Goal: Task Accomplishment & Management: Complete application form

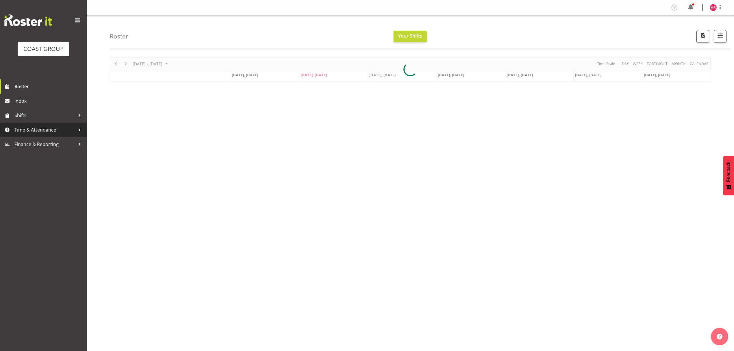
click at [29, 133] on span "Time & Attendance" at bounding box center [44, 129] width 61 height 9
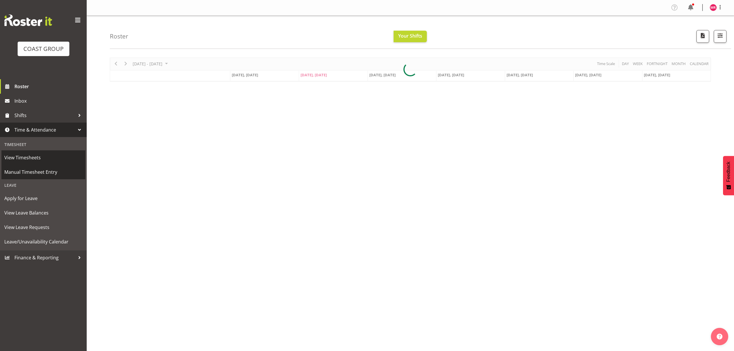
click at [39, 165] on link "Manual Timesheet Entry" at bounding box center [43, 172] width 84 height 14
click at [34, 172] on span "Manual Timesheet Entry" at bounding box center [43, 172] width 78 height 9
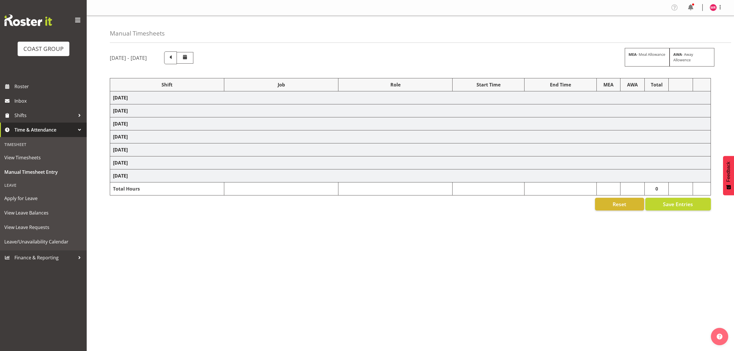
select select "1321"
select select "8690"
select select "1321"
select select "10038"
select select "1321"
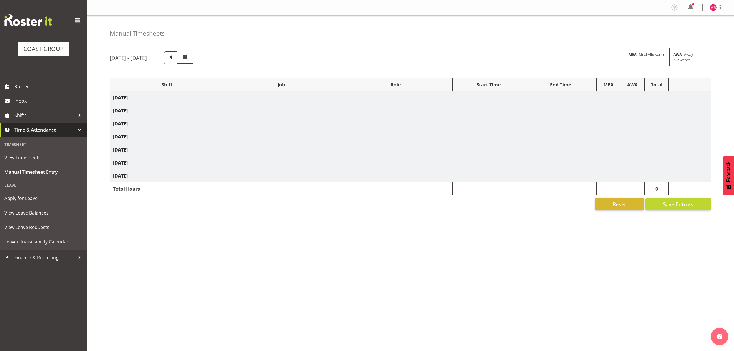
select select "8995"
select select "1321"
select select "9890"
select select "1321"
select select "8960"
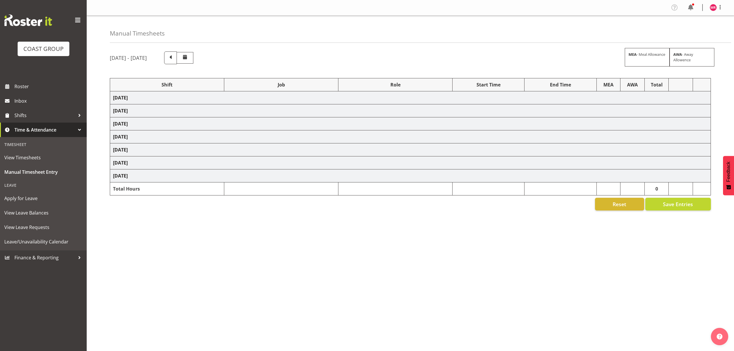
select select "1321"
select select "9452"
select select "1321"
select select "8681"
select select "1321"
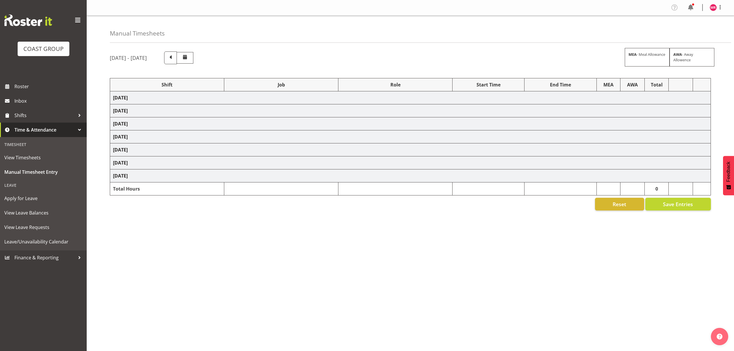
select select "10497"
select select "1321"
select select "10237"
select select "1321"
select select "10497"
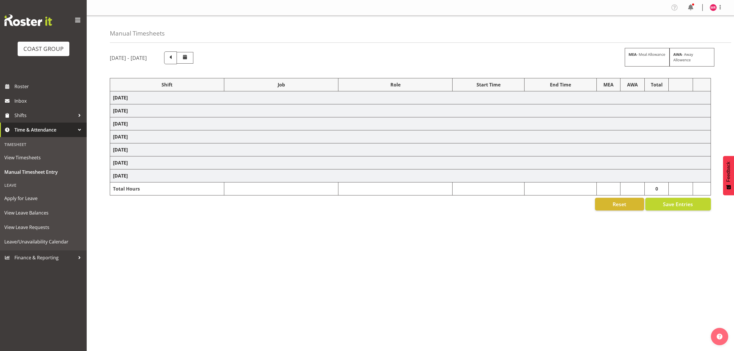
select select "1321"
select select "10307"
select select "1321"
select select "10613"
select select "1321"
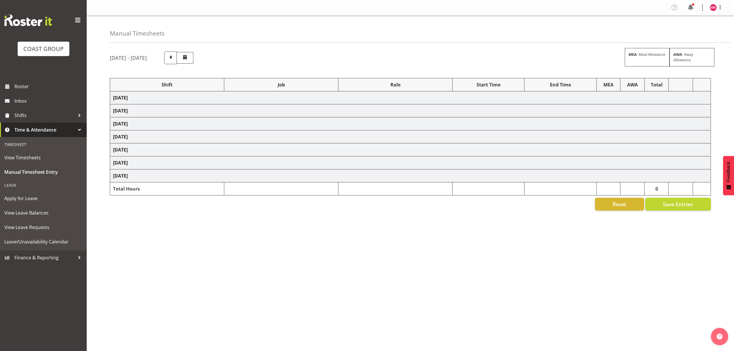
select select "10237"
select select "1321"
select select "8960"
select select "1321"
select select "10517"
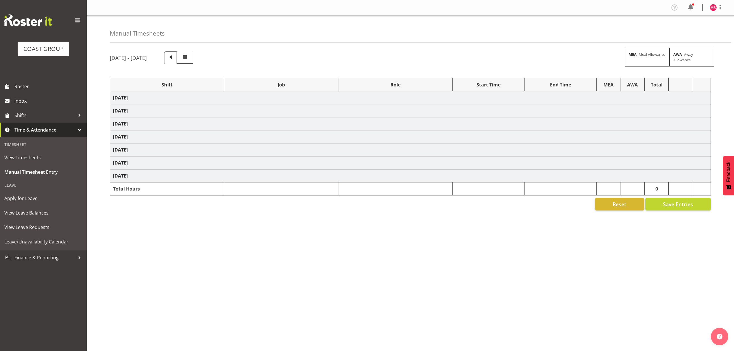
select select "1321"
select select "10497"
select select "1321"
select select "9235"
select select "1321"
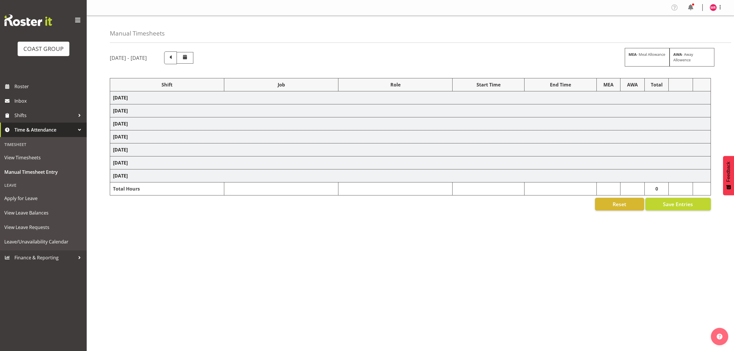
select select "9253"
select select "1321"
select select "8002"
select select "1321"
select select "9890"
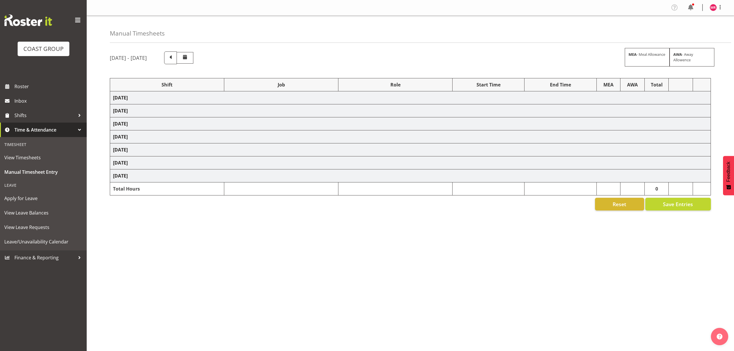
select select "1321"
select select "9452"
select select "1321"
select select "9902"
select select "1321"
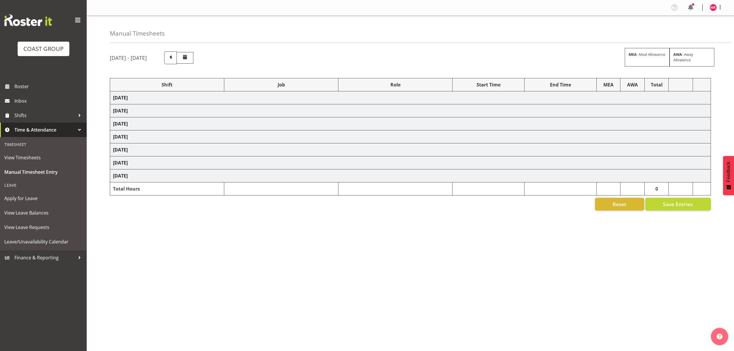
select select "9321"
select select "1321"
select select "8002"
select select "1321"
select select "10537"
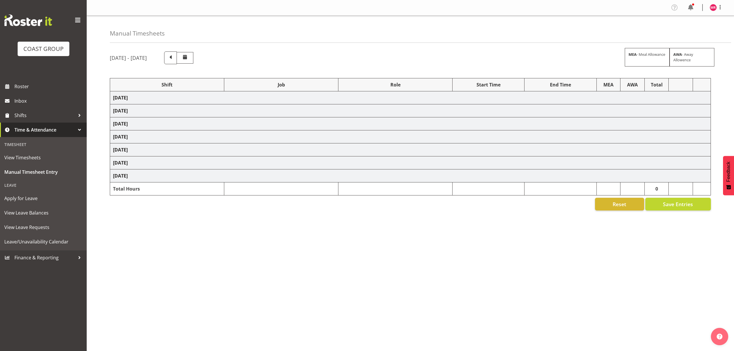
select select "1321"
select select "9791"
select select "1321"
select select "8995"
select select "1321"
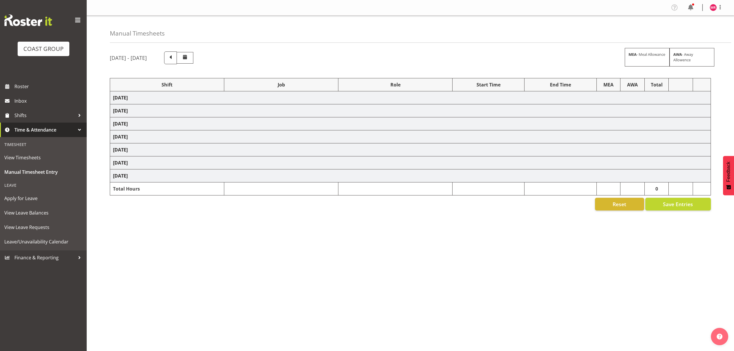
select select "9253"
select select "1321"
select select "10517"
select select "1321"
select select "8995"
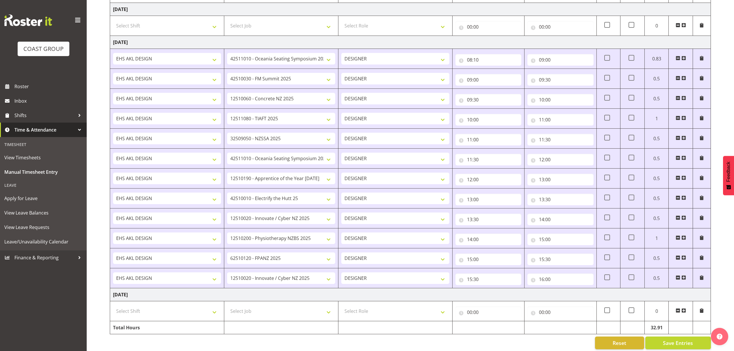
scroll to position [552, 0]
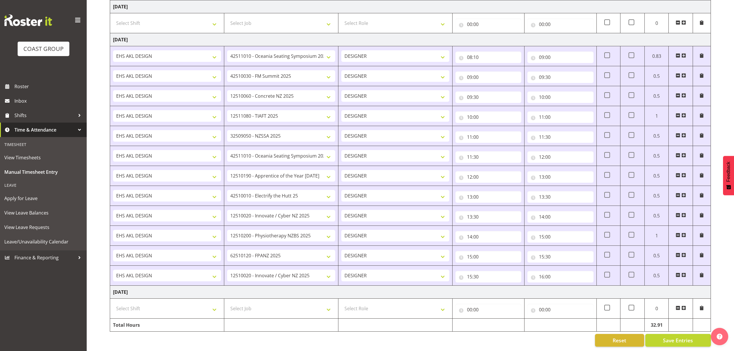
click at [682, 305] on span at bounding box center [683, 307] width 5 height 5
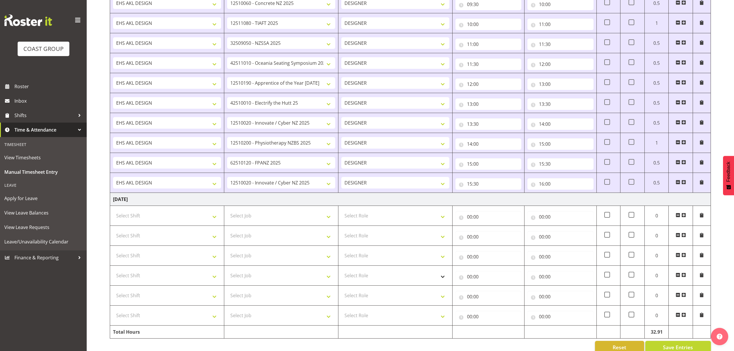
scroll to position [652, 0]
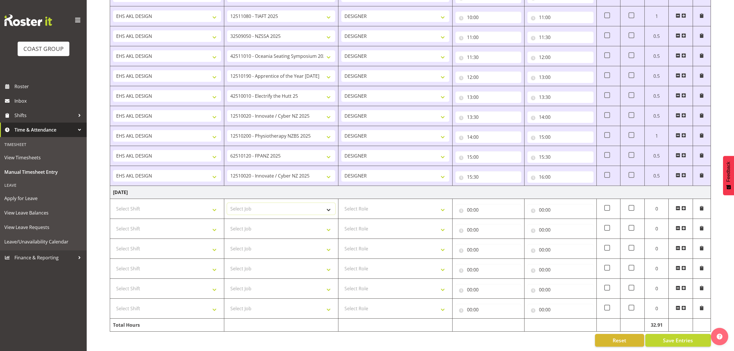
click at [257, 204] on select "Select Job 1 Carlton Events 1 Carlton Hamilton 1 Carlton Wellington 1 EHS WAREH…" at bounding box center [281, 209] width 108 height 12
select select "9207"
click at [227, 203] on select "Select Job 1 Carlton Events 1 Carlton Hamilton 1 Carlton Wellington 1 EHS WAREH…" at bounding box center [281, 209] width 108 height 12
click at [267, 228] on select "Select Job 1 Carlton Events 1 Carlton Hamilton 1 Carlton Wellington 1 EHS WAREH…" at bounding box center [281, 229] width 108 height 12
click at [259, 224] on select "Select Job 1 Carlton Events 1 Carlton Hamilton 1 Carlton Wellington 1 EHS WAREH…" at bounding box center [281, 229] width 108 height 12
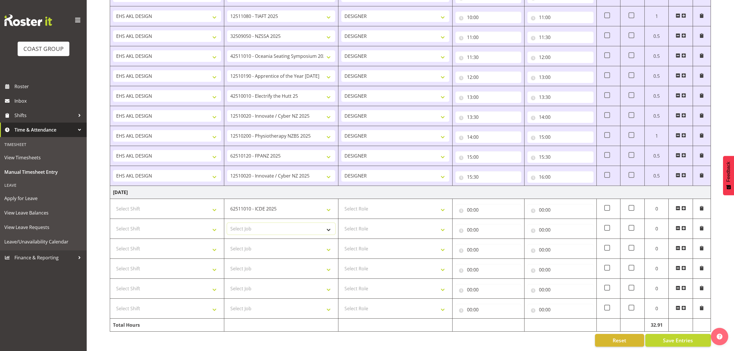
select select "10743"
click at [227, 223] on select "Select Job 1 Carlton Events 1 Carlton Hamilton 1 Carlton Wellington 1 EHS WAREH…" at bounding box center [281, 229] width 108 height 12
click at [268, 246] on select "Select Job 1 Carlton Events 1 Carlton Hamilton 1 Carlton Wellington 1 EHS WAREH…" at bounding box center [281, 249] width 108 height 12
select select "10613"
click at [227, 243] on select "Select Job 1 Carlton Events 1 Carlton Hamilton 1 Carlton Wellington 1 EHS WAREH…" at bounding box center [281, 249] width 108 height 12
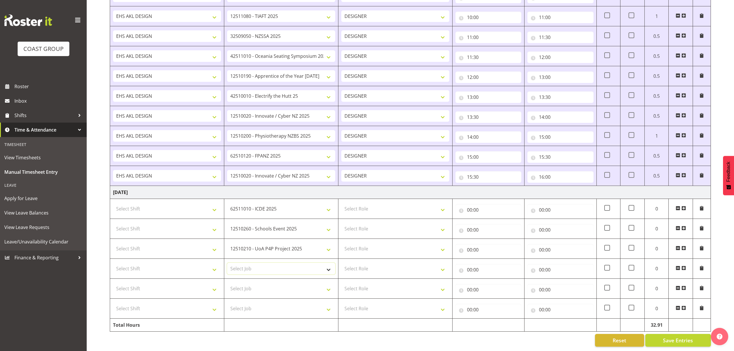
click at [261, 263] on select "Select Job 1 Carlton Events 1 Carlton Hamilton 1 Carlton Wellington 1 EHS WAREH…" at bounding box center [281, 269] width 108 height 12
select select "10592"
click at [227, 263] on select "Select Job 1 Carlton Events 1 Carlton Hamilton 1 Carlton Wellington 1 EHS WAREH…" at bounding box center [281, 269] width 108 height 12
click at [258, 283] on select "Select Job 1 Carlton Events 1 Carlton Hamilton 1 Carlton Wellington 1 EHS WAREH…" at bounding box center [281, 289] width 108 height 12
select select "10216"
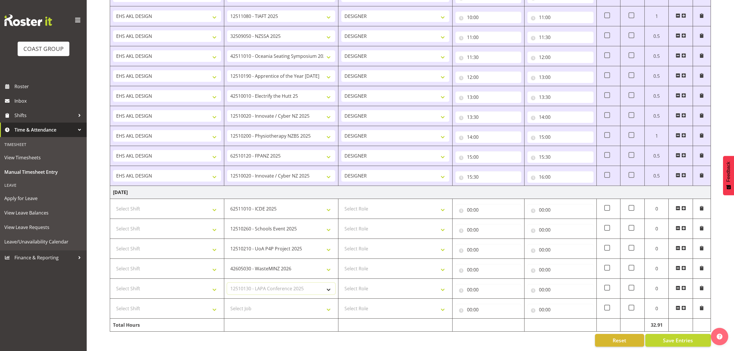
click at [227, 283] on select "Select Job 1 Carlton Events 1 Carlton Hamilton 1 Carlton Wellington 1 EHS WAREH…" at bounding box center [281, 289] width 108 height 12
click at [268, 302] on select "Select Job 1 Carlton Events 1 Carlton Hamilton 1 Carlton Wellington 1 EHS WAREH…" at bounding box center [281, 308] width 108 height 12
select select "10290"
click at [227, 302] on select "Select Job 1 Carlton Events 1 Carlton Hamilton 1 Carlton Wellington 1 EHS WAREH…" at bounding box center [281, 308] width 108 height 12
click at [684, 305] on span at bounding box center [683, 307] width 5 height 5
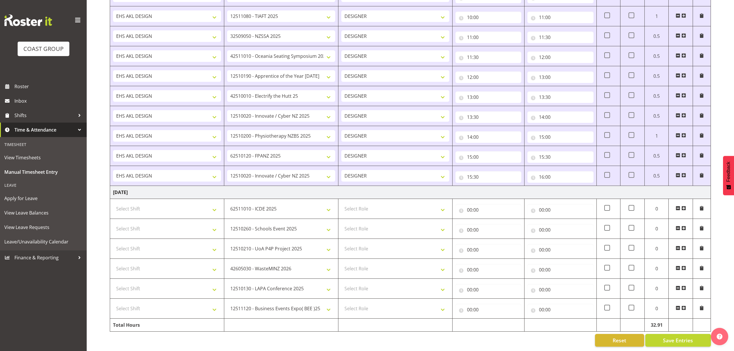
click at [684, 305] on span at bounding box center [683, 307] width 5 height 5
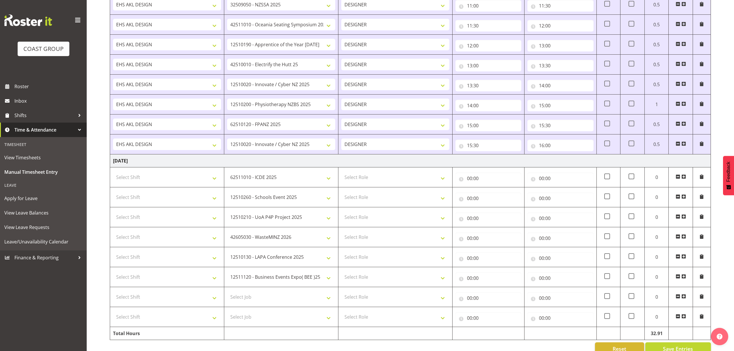
scroll to position [692, 0]
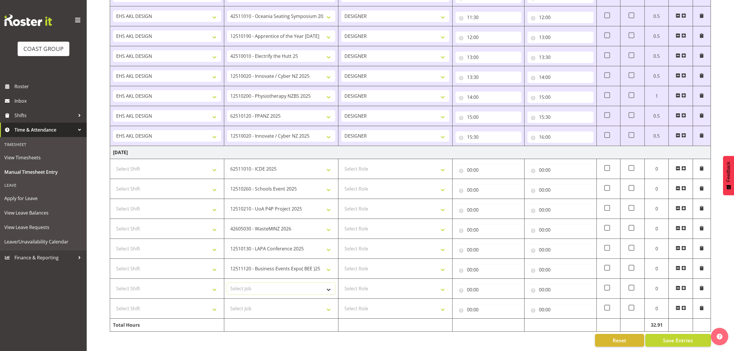
click at [262, 283] on select "Select Job 1 Carlton Events 1 Carlton Hamilton 1 Carlton Wellington 1 EHS WAREH…" at bounding box center [281, 289] width 108 height 12
select select "8653"
click at [227, 283] on select "Select Job 1 Carlton Events 1 Carlton Hamilton 1 Carlton Wellington 1 EHS WAREH…" at bounding box center [281, 289] width 108 height 12
click at [274, 304] on select "Select Job 1 Carlton Events 1 Carlton Hamilton 1 Carlton Wellington 1 EHS WAREH…" at bounding box center [281, 308] width 108 height 12
select select "10537"
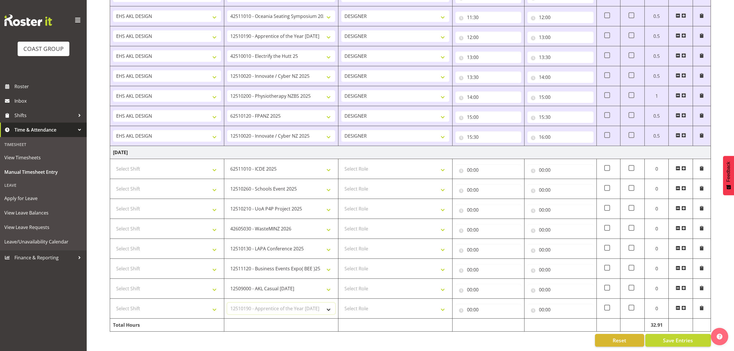
click at [227, 302] on select "Select Job 1 Carlton Events 1 Carlton Hamilton 1 Carlton Wellington 1 EHS WAREH…" at bounding box center [281, 308] width 108 height 12
click at [681, 305] on span at bounding box center [683, 307] width 5 height 5
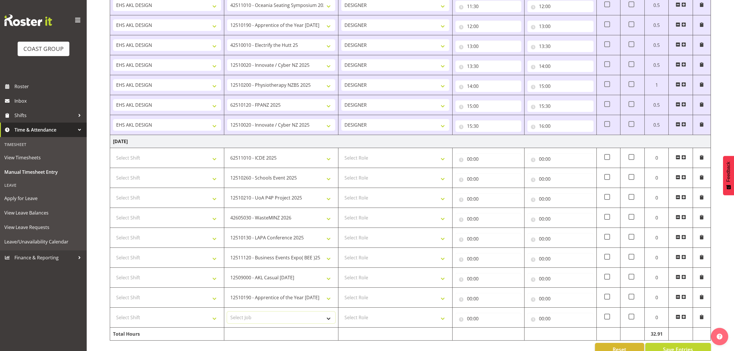
click at [261, 323] on select "Select Job 1 Carlton Events 1 Carlton Hamilton 1 Carlton Wellington 1 EHS WAREH…" at bounding box center [281, 317] width 108 height 12
select select "9321"
click at [227, 317] on select "Select Job 1 Carlton Events 1 Carlton Hamilton 1 Carlton Wellington 1 EHS WAREH…" at bounding box center [281, 317] width 108 height 12
click at [378, 153] on td "Select Role DESIGNER" at bounding box center [395, 158] width 114 height 20
click at [374, 162] on select "Select Role DESIGNER" at bounding box center [395, 158] width 108 height 12
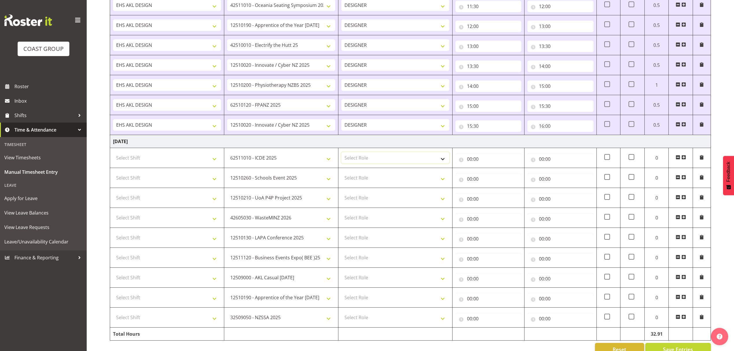
select select "215"
click at [341, 156] on select "Select Role DESIGNER" at bounding box center [395, 158] width 108 height 12
click at [367, 181] on select "Select Role DESIGNER" at bounding box center [395, 178] width 108 height 12
select select "215"
click at [341, 176] on select "Select Role DESIGNER" at bounding box center [395, 178] width 108 height 12
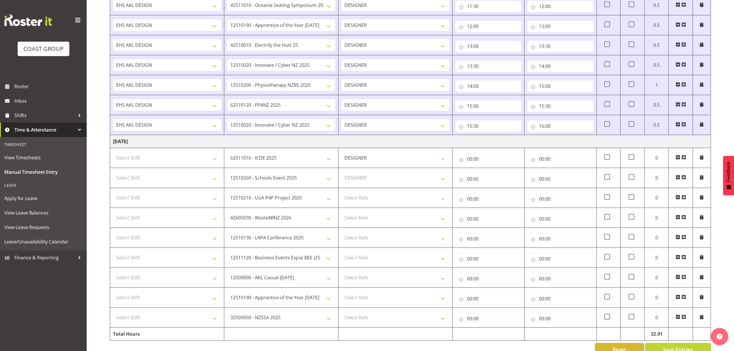
click at [365, 194] on td "Select Role DESIGNER" at bounding box center [395, 198] width 114 height 20
drag, startPoint x: 365, startPoint y: 200, endPoint x: 362, endPoint y: 207, distance: 8.0
click at [365, 200] on select "Select Role DESIGNER" at bounding box center [395, 198] width 108 height 12
select select "215"
click at [341, 196] on select "Select Role DESIGNER" at bounding box center [395, 198] width 108 height 12
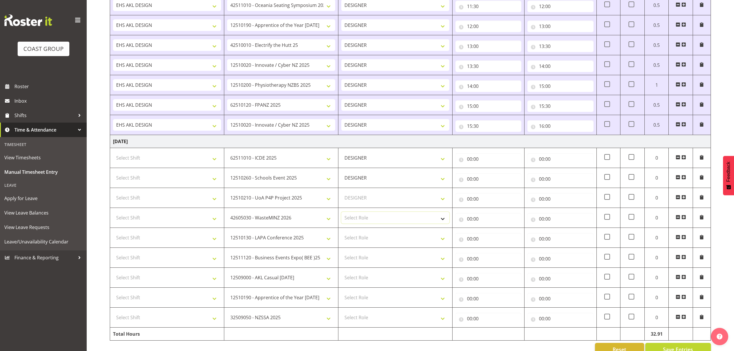
click at [363, 223] on select "Select Role DESIGNER" at bounding box center [395, 218] width 108 height 12
select select "215"
click at [341, 216] on select "Select Role DESIGNER" at bounding box center [395, 218] width 108 height 12
click at [365, 248] on td "Select Role DESIGNER" at bounding box center [395, 238] width 114 height 20
click at [369, 239] on select "Select Role DESIGNER" at bounding box center [395, 238] width 108 height 12
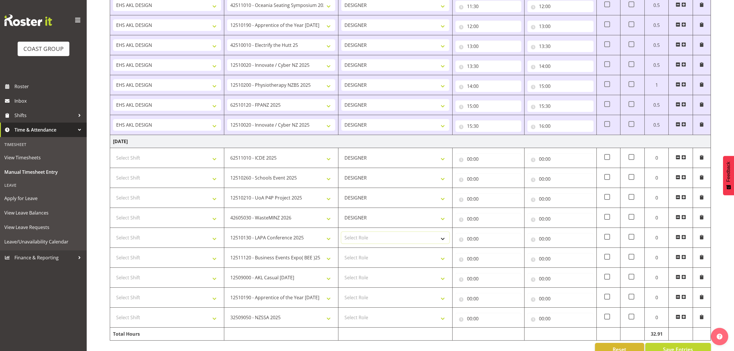
select select "215"
click at [341, 236] on select "Select Role DESIGNER" at bounding box center [395, 238] width 108 height 12
drag, startPoint x: 362, startPoint y: 263, endPoint x: 362, endPoint y: 266, distance: 3.8
click at [362, 263] on select "Select Role DESIGNER" at bounding box center [395, 258] width 108 height 12
select select "215"
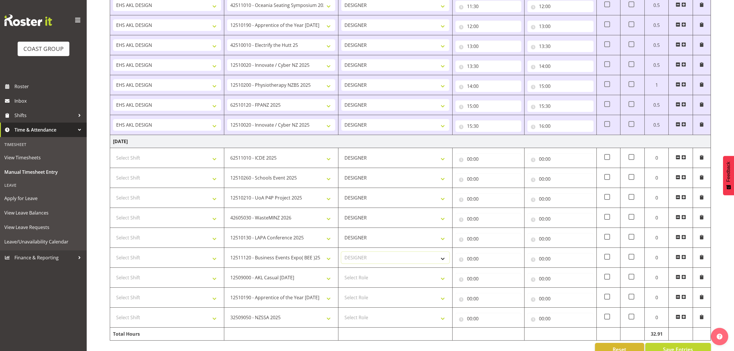
click at [341, 257] on select "Select Role DESIGNER" at bounding box center [395, 258] width 108 height 12
click at [362, 280] on select "Select Role DESIGNER" at bounding box center [395, 278] width 108 height 12
select select "215"
click at [341, 276] on select "Select Role DESIGNER" at bounding box center [395, 278] width 108 height 12
drag, startPoint x: 363, startPoint y: 302, endPoint x: 363, endPoint y: 306, distance: 4.3
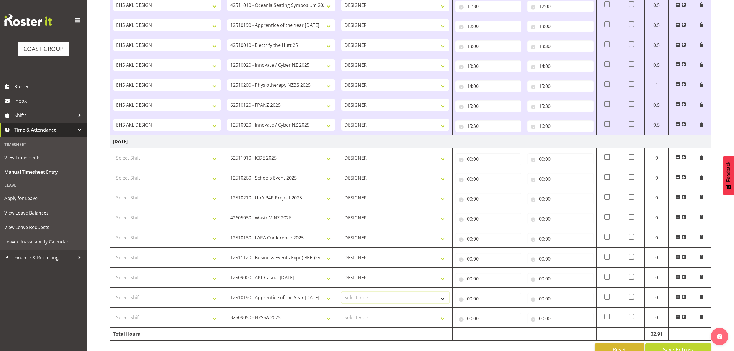
click at [363, 302] on select "Select Role DESIGNER" at bounding box center [395, 297] width 108 height 12
select select "215"
click at [341, 296] on select "Select Role DESIGNER" at bounding box center [395, 297] width 108 height 12
drag, startPoint x: 363, startPoint y: 322, endPoint x: 361, endPoint y: 326, distance: 4.4
click at [362, 323] on select "Select Role DESIGNER" at bounding box center [395, 317] width 108 height 12
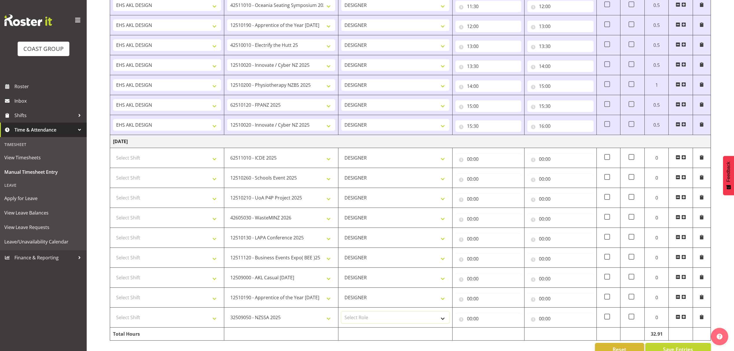
select select "215"
click at [341, 317] on select "Select Role DESIGNER" at bounding box center [395, 317] width 108 height 12
click at [181, 164] on select "Select Shift D+B @ HiNZ D+B Build D+B Build NZACA D+B Build Tech Day OCT 24 D+B…" at bounding box center [167, 158] width 108 height 12
select select "1321"
drag, startPoint x: 174, startPoint y: 165, endPoint x: 170, endPoint y: 172, distance: 8.5
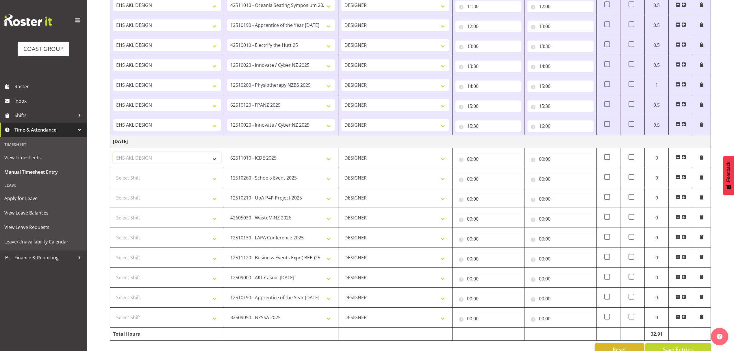
click at [174, 164] on select "Select Shift D+B @ HiNZ D+B Build D+B Build NZACA D+B Build Tech Day OCT 24 D+B…" at bounding box center [167, 158] width 108 height 12
click at [166, 181] on select "Select Shift D+B @ HiNZ D+B Build D+B Build NZACA D+B Build Tech Day OCT 24 D+B…" at bounding box center [167, 178] width 108 height 12
select select "1321"
drag, startPoint x: 166, startPoint y: 181, endPoint x: 160, endPoint y: 201, distance: 21.4
click at [166, 181] on select "Select Shift D+B @ HiNZ D+B Build D+B Build NZACA D+B Build Tech Day OCT 24 D+B…" at bounding box center [167, 178] width 108 height 12
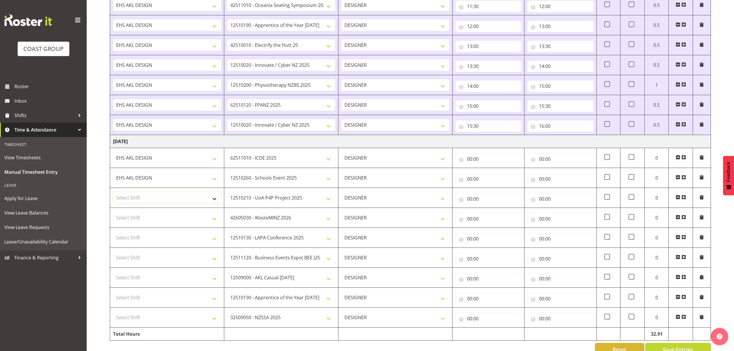
click at [158, 203] on select "Select Shift D+B @ HiNZ D+B Build D+B Build NZACA D+B Build Tech Day OCT 24 D+B…" at bounding box center [167, 198] width 108 height 12
select select "1321"
drag, startPoint x: 158, startPoint y: 205, endPoint x: 154, endPoint y: 223, distance: 18.7
click at [158, 203] on select "Select Shift D+B @ HiNZ D+B Build D+B Build NZACA D+B Build Tech Day OCT 24 D+B…" at bounding box center [167, 198] width 108 height 12
click at [154, 223] on select "Select Shift D+B @ HiNZ D+B Build D+B Build NZACA D+B Build Tech Day OCT 24 D+B…" at bounding box center [167, 218] width 108 height 12
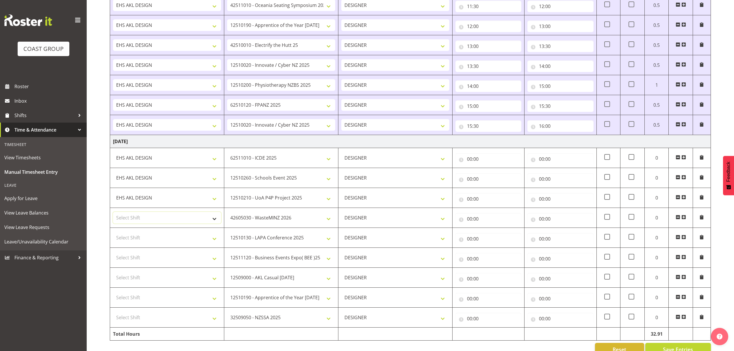
select select "1321"
drag, startPoint x: 154, startPoint y: 225, endPoint x: 154, endPoint y: 240, distance: 15.0
click at [154, 223] on select "Select Shift D+B @ HiNZ D+B Build D+B Build NZACA D+B Build Tech Day OCT 24 D+B…" at bounding box center [167, 218] width 108 height 12
click at [154, 241] on select "Select Shift D+B @ HiNZ D+B Build D+B Build NZACA D+B Build Tech Day OCT 24 D+B…" at bounding box center [167, 238] width 108 height 12
select select "1321"
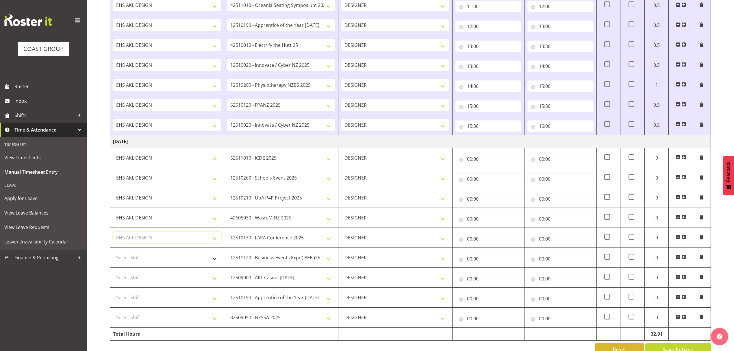
click at [153, 243] on select "Select Shift D+B @ HiNZ D+B Build D+B Build NZACA D+B Build Tech Day OCT 24 D+B…" at bounding box center [167, 238] width 108 height 12
click at [148, 258] on select "Select Shift D+B @ HiNZ D+B Build D+B Build NZACA D+B Build Tech Day OCT 24 D+B…" at bounding box center [167, 258] width 108 height 12
select select "1321"
drag, startPoint x: 146, startPoint y: 260, endPoint x: 146, endPoint y: 276, distance: 16.2
click at [146, 262] on select "Select Shift D+B @ HiNZ D+B Build D+B Build NZACA D+B Build Tech Day OCT 24 D+B…" at bounding box center [167, 258] width 108 height 12
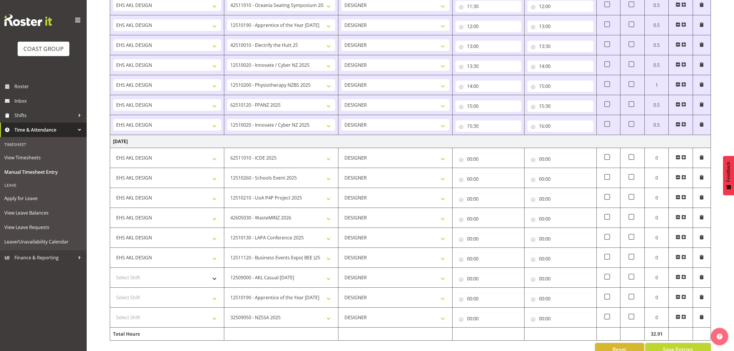
click at [145, 276] on td "Select Shift D+B @ HiNZ D+B Build D+B Build NZACA D+B Build Tech Day OCT 24 D+B…" at bounding box center [167, 277] width 114 height 20
click at [144, 281] on select "Select Shift D+B @ HiNZ D+B Build D+B Build NZACA D+B Build Tech Day OCT 24 D+B…" at bounding box center [167, 278] width 108 height 12
select select "1321"
click at [143, 283] on select "Select Shift D+B @ HiNZ D+B Build D+B Build NZACA D+B Build Tech Day OCT 24 D+B…" at bounding box center [167, 278] width 108 height 12
click at [135, 300] on select "Select Shift D+B @ HiNZ D+B Build D+B Build NZACA D+B Build Tech Day OCT 24 D+B…" at bounding box center [167, 297] width 108 height 12
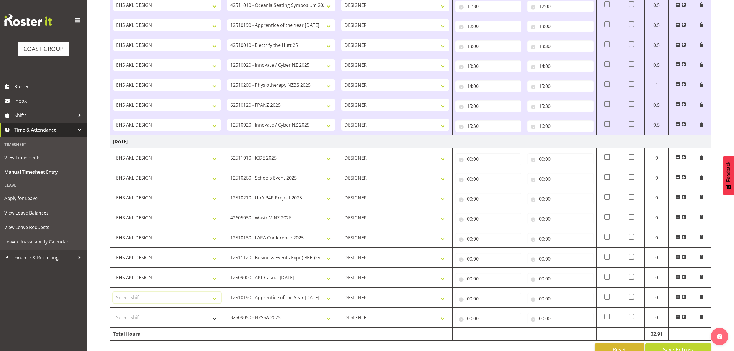
select select "1321"
click at [134, 320] on select "Select Shift D+B @ HiNZ D+B Build D+B Build NZACA D+B Build Tech Day OCT 24 D+B…" at bounding box center [167, 317] width 108 height 12
select select "1321"
click at [143, 323] on select "Select Shift D+B @ HiNZ D+B Build D+B Build NZACA D+B Build Tech Day OCT 24 D+B…" at bounding box center [167, 317] width 108 height 12
click at [506, 163] on input "00:00" at bounding box center [488, 159] width 66 height 12
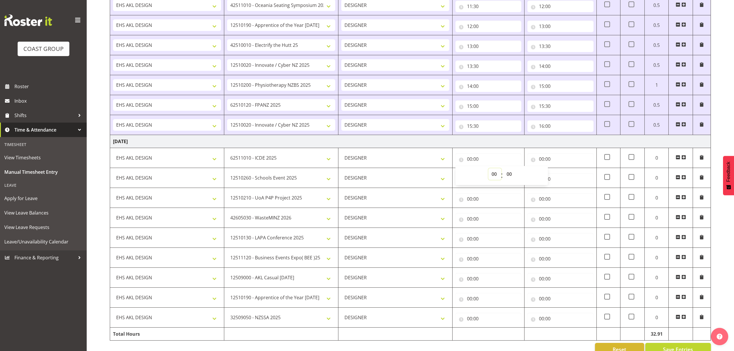
click at [496, 177] on select "00 01 02 03 04 05 06 07 08 09 10 11 12 13 14 15 16 17 18 19 20 21 22 23" at bounding box center [494, 174] width 13 height 12
select select "8"
click at [488, 172] on select "00 01 02 03 04 05 06 07 08 09 10 11 12 13 14 15 16 17 18 19 20 21 22 23" at bounding box center [494, 174] width 13 height 12
type input "08:00"
click at [558, 159] on input "00:00" at bounding box center [560, 159] width 66 height 12
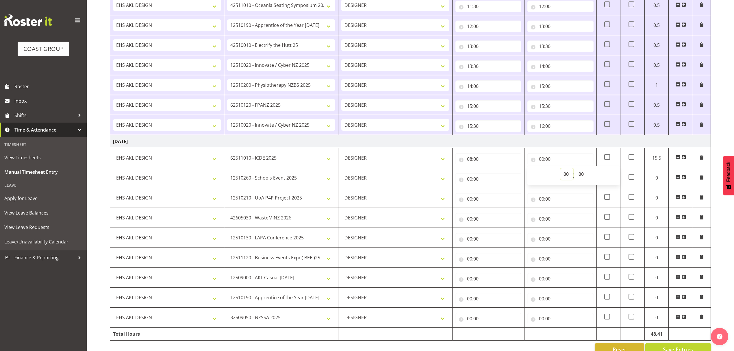
click at [566, 180] on select "00 01 02 03 04 05 06 07 08 09 10 11 12 13 14 15 16 17 18 19 20 21 22 23" at bounding box center [566, 174] width 13 height 12
select select "9"
click at [560, 172] on select "00 01 02 03 04 05 06 07 08 09 10 11 12 13 14 15 16 17 18 19 20 21 22 23" at bounding box center [566, 174] width 13 height 12
type input "09:00"
click at [505, 179] on input "00:00" at bounding box center [488, 179] width 66 height 12
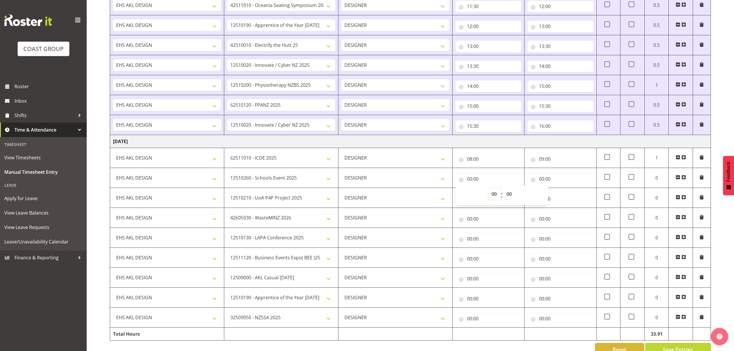
click at [495, 200] on select "00 01 02 03 04 05 06 07 08 09 10 11 12 13 14 15 16 17 18 19 20 21 22 23" at bounding box center [494, 194] width 13 height 12
select select "9"
click at [488, 192] on select "00 01 02 03 04 05 06 07 08 09 10 11 12 13 14 15 16 17 18 19 20 21 22 23" at bounding box center [494, 194] width 13 height 12
type input "09:00"
click at [548, 181] on input "00:00" at bounding box center [560, 179] width 66 height 12
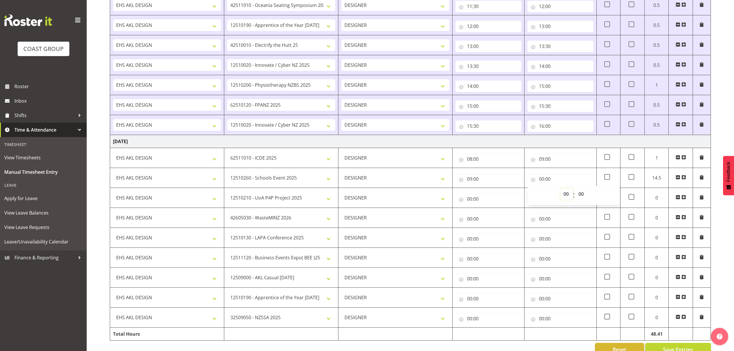
click at [563, 198] on select "00 01 02 03 04 05 06 07 08 09 10 11 12 13 14 15 16 17 18 19 20 21 22 23" at bounding box center [566, 194] width 13 height 12
select select "10"
click at [560, 192] on select "00 01 02 03 04 05 06 07 08 09 10 11 12 13 14 15 16 17 18 19 20 21 22 23" at bounding box center [566, 194] width 13 height 12
type input "10:00"
click at [495, 205] on input "00:00" at bounding box center [488, 199] width 66 height 12
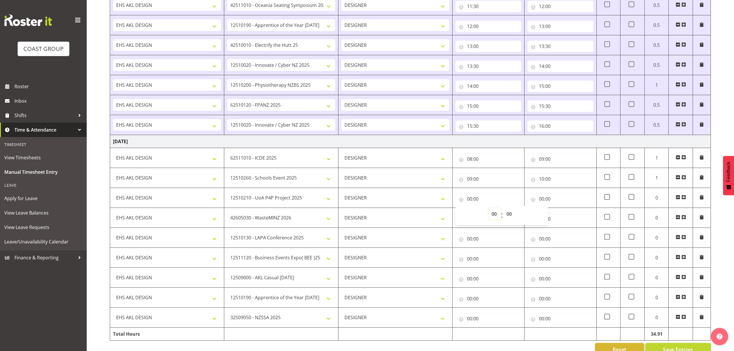
click at [497, 219] on select "00 01 02 03 04 05 06 07 08 09 10 11 12 13 14 15 16 17 18 19 20 21 22 23" at bounding box center [494, 214] width 13 height 12
select select "11"
click at [488, 213] on select "00 01 02 03 04 05 06 07 08 09 10 11 12 13 14 15 16 17 18 19 20 21 22 23" at bounding box center [494, 214] width 13 height 12
type input "11:00"
click at [490, 219] on select "00 01 02 03 04 05 06 07 08 09 10 11 12 13 14 15 16 17 18 19 20 21 22 23" at bounding box center [494, 214] width 13 height 12
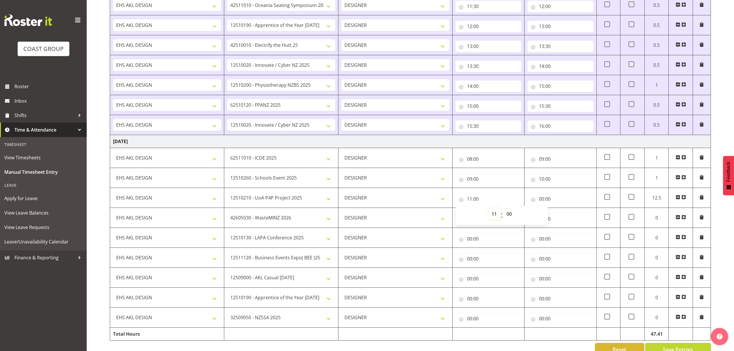
select select "10"
click at [488, 213] on select "00 01 02 03 04 05 06 07 08 09 10 11 12 13 14 15 16 17 18 19 20 21 22 23" at bounding box center [494, 214] width 13 height 12
type input "10:00"
click at [558, 205] on input "00:00" at bounding box center [560, 199] width 66 height 12
click at [563, 215] on select "00 01 02 03 04 05 06 07 08 09 10 11 12 13 14 15 16 17 18 19 20 21 22 23" at bounding box center [566, 214] width 13 height 12
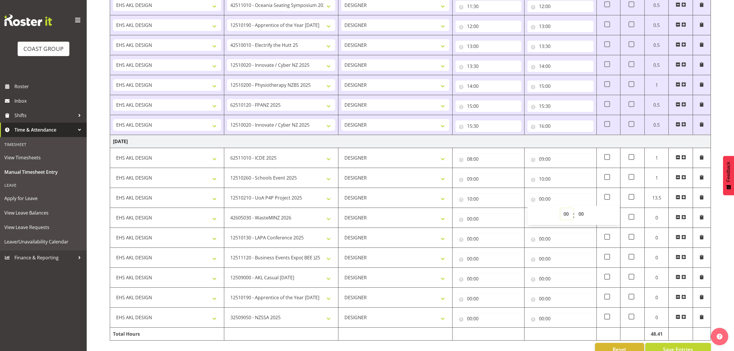
select select "11"
click at [560, 213] on select "00 01 02 03 04 05 06 07 08 09 10 11 12 13 14 15 16 17 18 19 20 21 22 23" at bounding box center [566, 214] width 13 height 12
type input "11:00"
click at [584, 215] on select "00 01 02 03 04 05 06 07 08 09 10 11 12 13 14 15 16 17 18 19 20 21 22 23 24 25 2…" at bounding box center [581, 214] width 13 height 12
select select "30"
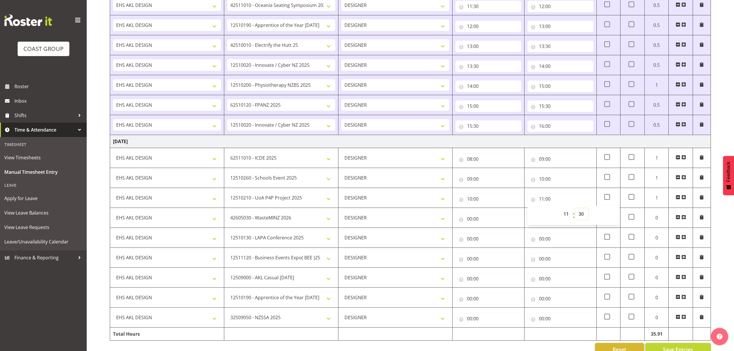
click at [575, 213] on select "00 01 02 03 04 05 06 07 08 09 10 11 12 13 14 15 16 17 18 19 20 21 22 23 24 25 2…" at bounding box center [581, 214] width 13 height 12
type input "11:30"
click at [505, 222] on input "00:00" at bounding box center [488, 219] width 66 height 12
click at [491, 238] on select "00 01 02 03 04 05 06 07 08 09 10 11 12 13 14 15 16 17 18 19 20 21 22 23" at bounding box center [494, 234] width 13 height 12
select select "11"
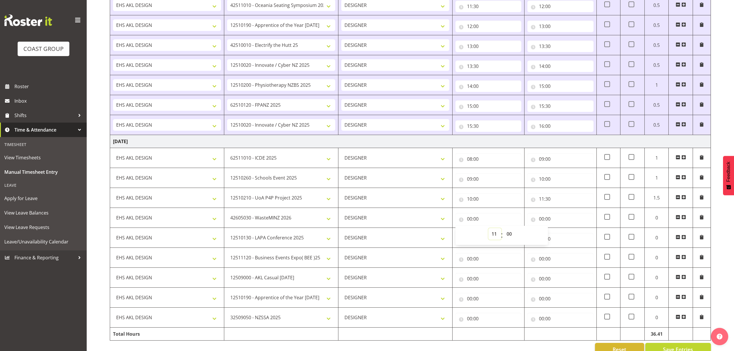
click at [488, 233] on select "00 01 02 03 04 05 06 07 08 09 10 11 12 13 14 15 16 17 18 19 20 21 22 23" at bounding box center [494, 234] width 13 height 12
type input "11:00"
click at [510, 239] on select "00 01 02 03 04 05 06 07 08 09 10 11 12 13 14 15 16 17 18 19 20 21 22 23 24 25 2…" at bounding box center [509, 234] width 13 height 12
select select "30"
click at [503, 233] on select "00 01 02 03 04 05 06 07 08 09 10 11 12 13 14 15 16 17 18 19 20 21 22 23 24 25 2…" at bounding box center [509, 234] width 13 height 12
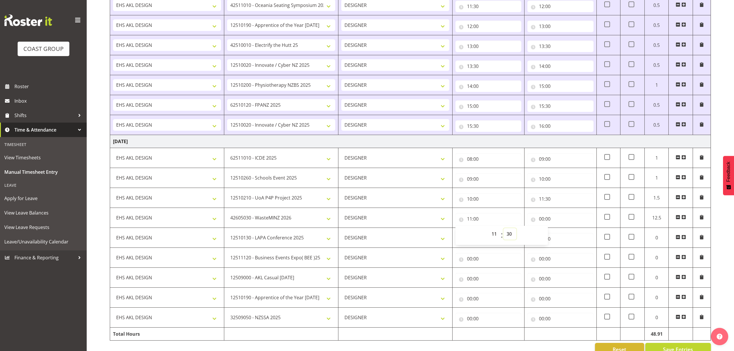
type input "11:30"
click at [563, 220] on input "00:00" at bounding box center [560, 219] width 66 height 12
click at [560, 235] on div "00 01 02 03 04 05 06 07 08 09 10 11 12 13 14 15 16 17 18 19 20 21 22 23 : 00 01…" at bounding box center [573, 235] width 92 height 14
click at [563, 238] on select "00 01 02 03 04 05 06 07 08 09 10 11 12 13 14 15 16 17 18 19 20 21 22 23" at bounding box center [566, 234] width 13 height 12
select select "12"
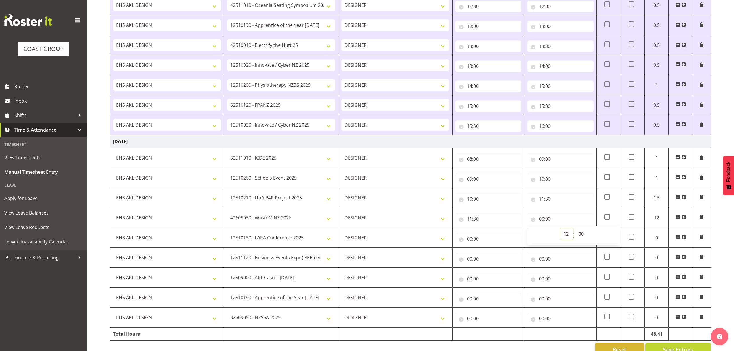
click at [560, 233] on select "00 01 02 03 04 05 06 07 08 09 10 11 12 13 14 15 16 17 18 19 20 21 22 23" at bounding box center [566, 234] width 13 height 12
type input "12:00"
click at [486, 253] on td "00:00 00 01 02 03 04 05 06 07 08 09 10 11 12 13 14 15 16 17 18 19 20 21 22 23 :…" at bounding box center [488, 258] width 72 height 20
click at [495, 244] on input "00:00" at bounding box center [488, 239] width 66 height 12
click at [497, 258] on select "00 01 02 03 04 05 06 07 08 09 10 11 12 13 14 15 16 17 18 19 20 21 22 23" at bounding box center [494, 254] width 13 height 12
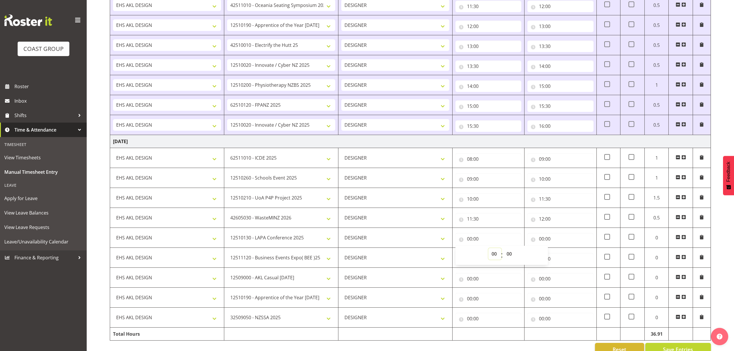
select select "12"
click at [488, 252] on select "00 01 02 03 04 05 06 07 08 09 10 11 12 13 14 15 16 17 18 19 20 21 22 23" at bounding box center [494, 254] width 13 height 12
type input "12:00"
click at [547, 239] on input "00:00" at bounding box center [560, 239] width 66 height 12
click at [566, 259] on select "00 01 02 03 04 05 06 07 08 09 10 11 12 13 14 15 16 17 18 19 20 21 22 23" at bounding box center [566, 254] width 13 height 12
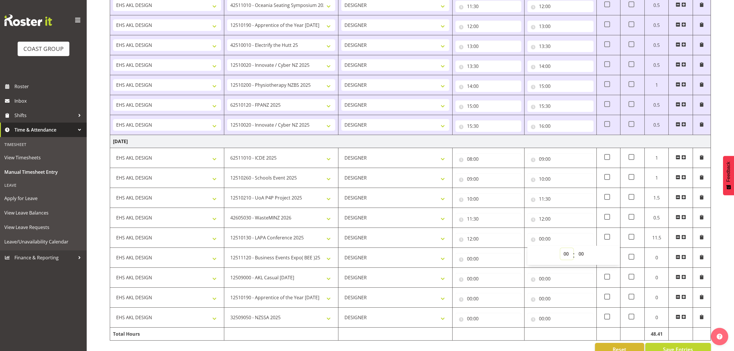
select select "12"
click at [581, 252] on select "00 01 02 03 04 05 06 07 08 09 10 11 12 13 14 15 16 17 18 19 20 21 22 23 24 25 2…" at bounding box center [581, 254] width 13 height 12
type input "12:00"
select select "30"
click at [575, 252] on select "00 01 02 03 04 05 06 07 08 09 10 11 12 13 14 15 16 17 18 19 20 21 22 23 24 25 2…" at bounding box center [581, 254] width 13 height 12
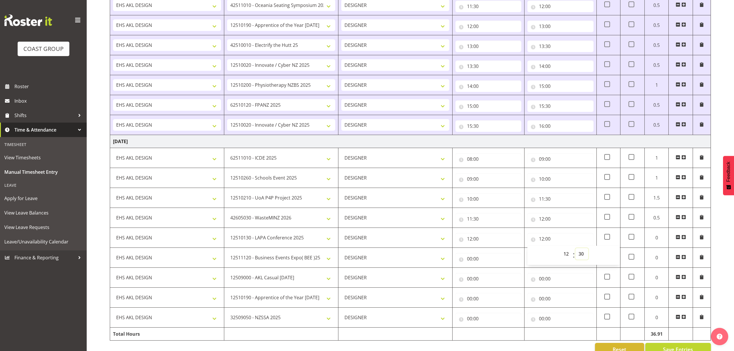
type input "12:30"
click at [489, 264] on input "00:00" at bounding box center [488, 259] width 66 height 12
click at [491, 277] on select "00 01 02 03 04 05 06 07 08 09 10 11 12 13 14 15 16 17 18 19 20 21 22 23" at bounding box center [494, 274] width 13 height 12
select select "12"
click at [488, 273] on select "00 01 02 03 04 05 06 07 08 09 10 11 12 13 14 15 16 17 18 19 20 21 22 23" at bounding box center [494, 274] width 13 height 12
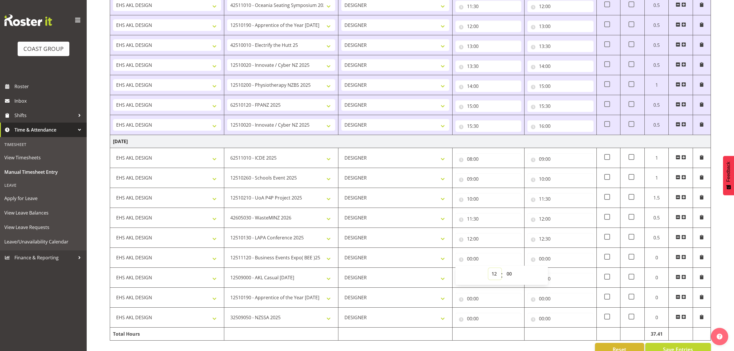
type input "12:00"
click at [510, 275] on select "00 01 02 03 04 05 06 07 08 09 10 11 12 13 14 15 16 17 18 19 20 21 22 23 24 25 2…" at bounding box center [509, 274] width 13 height 12
select select "30"
click at [503, 273] on select "00 01 02 03 04 05 06 07 08 09 10 11 12 13 14 15 16 17 18 19 20 21 22 23 24 25 2…" at bounding box center [509, 274] width 13 height 12
type input "12:30"
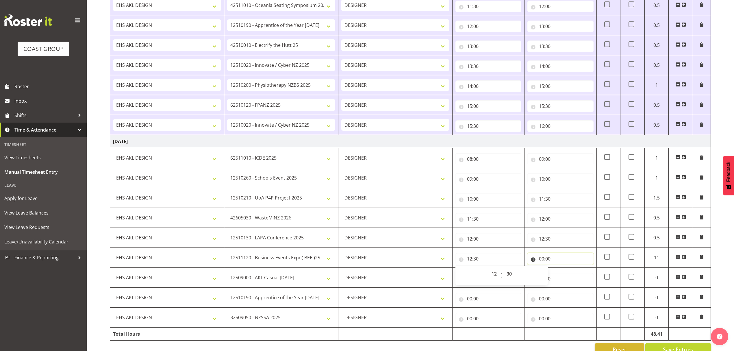
click at [544, 258] on input "00:00" at bounding box center [560, 259] width 66 height 12
click at [563, 279] on select "00 01 02 03 04 05 06 07 08 09 10 11 12 13 14 15 16 17 18 19 20 21 22 23" at bounding box center [566, 274] width 13 height 12
select select "13"
click at [560, 273] on select "00 01 02 03 04 05 06 07 08 09 10 11 12 13 14 15 16 17 18 19 20 21 22 23" at bounding box center [566, 274] width 13 height 12
type input "13:00"
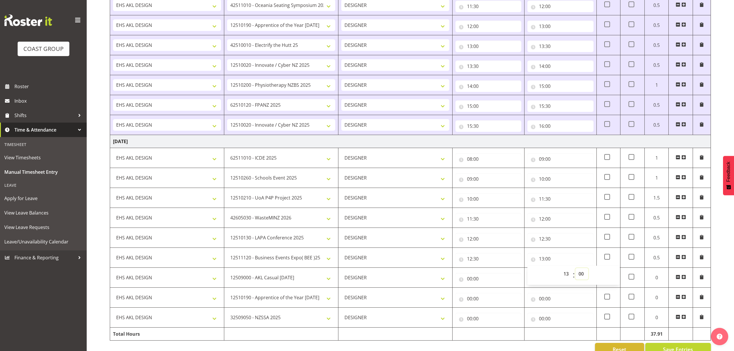
click at [582, 278] on select "00 01 02 03 04 05 06 07 08 09 10 11 12 13 14 15 16 17 18 19 20 21 22 23 24 25 2…" at bounding box center [581, 274] width 13 height 12
select select "30"
click at [575, 273] on select "00 01 02 03 04 05 06 07 08 09 10 11 12 13 14 15 16 17 18 19 20 21 22 23 24 25 2…" at bounding box center [581, 274] width 13 height 12
type input "13:30"
click at [514, 284] on input "00:00" at bounding box center [488, 279] width 66 height 12
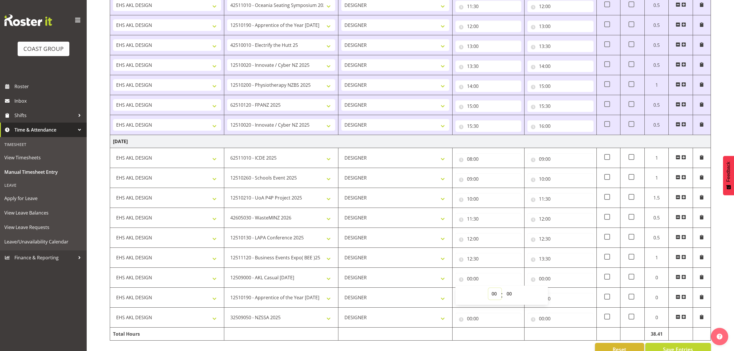
click at [490, 297] on select "00 01 02 03 04 05 06 07 08 09 10 11 12 13 14 15 16 17 18 19 20 21 22 23" at bounding box center [494, 294] width 13 height 12
select select "13"
click at [488, 293] on select "00 01 02 03 04 05 06 07 08 09 10 11 12 13 14 15 16 17 18 19 20 21 22 23" at bounding box center [494, 294] width 13 height 12
type input "13:00"
click at [510, 296] on select "00 01 02 03 04 05 06 07 08 09 10 11 12 13 14 15 16 17 18 19 20 21 22 23 24 25 2…" at bounding box center [509, 294] width 13 height 12
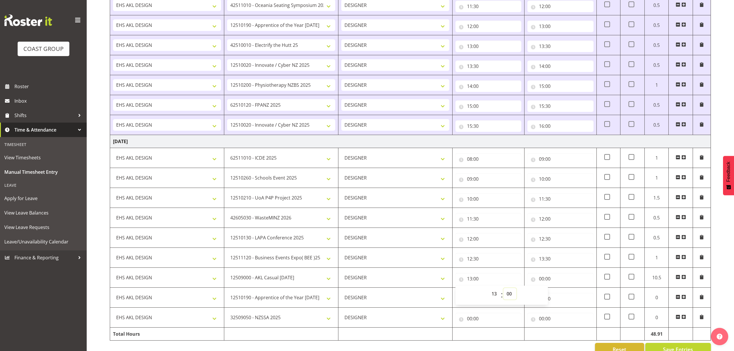
select select "30"
click at [503, 293] on select "00 01 02 03 04 05 06 07 08 09 10 11 12 13 14 15 16 17 18 19 20 21 22 23 24 25 2…" at bounding box center [509, 294] width 13 height 12
type input "13:30"
click at [567, 276] on div "00:00 00 01 02 03 04 05 06 07 08 09 10 11 12 13 14 15 16 17 18 19 20 21 22 23 :…" at bounding box center [560, 277] width 66 height 14
click at [564, 281] on input "00:00" at bounding box center [560, 279] width 66 height 12
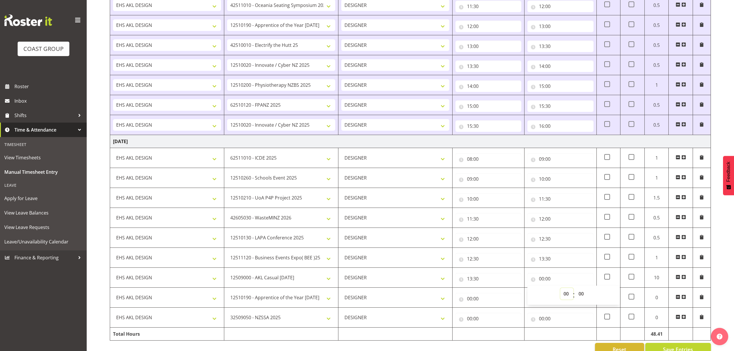
click at [565, 297] on select "00 01 02 03 04 05 06 07 08 09 10 11 12 13 14 15 16 17 18 19 20 21 22 23" at bounding box center [566, 294] width 13 height 12
select select "14"
click at [560, 293] on select "00 01 02 03 04 05 06 07 08 09 10 11 12 13 14 15 16 17 18 19 20 21 22 23" at bounding box center [566, 294] width 13 height 12
type input "14:00"
click at [490, 300] on input "00:00" at bounding box center [488, 299] width 66 height 12
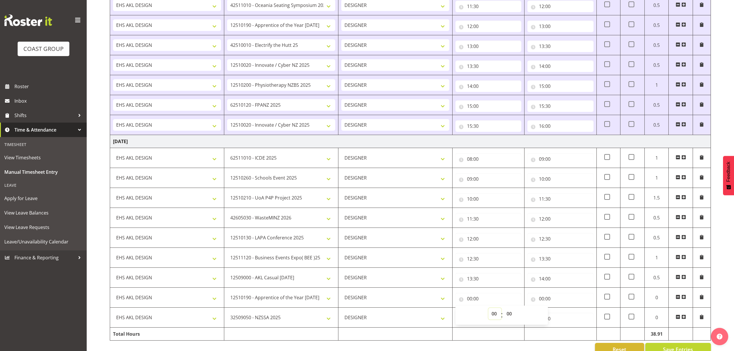
click at [491, 315] on select "00 01 02 03 04 05 06 07 08 09 10 11 12 13 14 15 16 17 18 19 20 21 22 23" at bounding box center [494, 314] width 13 height 12
select select "14"
click at [488, 313] on select "00 01 02 03 04 05 06 07 08 09 10 11 12 13 14 15 16 17 18 19 20 21 22 23" at bounding box center [494, 314] width 13 height 12
type input "14:00"
click at [548, 304] on input "00:00" at bounding box center [560, 299] width 66 height 12
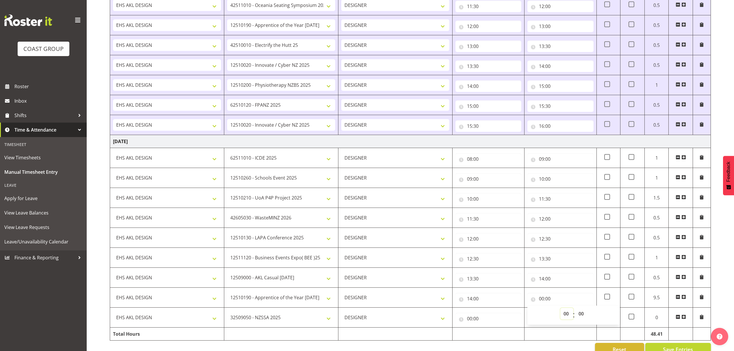
click at [563, 318] on select "00 01 02 03 04 05 06 07 08 09 10 11 12 13 14 15 16 17 18 19 20 21 22 23" at bounding box center [566, 314] width 13 height 12
select select "15"
click at [560, 313] on select "00 01 02 03 04 05 06 07 08 09 10 11 12 13 14 15 16 17 18 19 20 21 22 23" at bounding box center [566, 314] width 13 height 12
type input "15:00"
click at [466, 319] on input "00:00" at bounding box center [488, 319] width 66 height 12
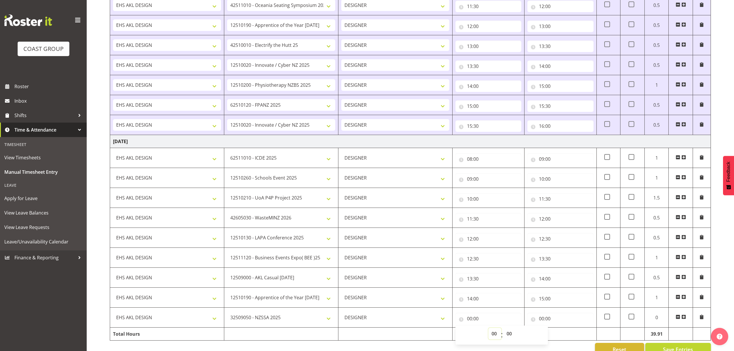
click at [497, 339] on select "00 01 02 03 04 05 06 07 08 09 10 11 12 13 14 15 16 17 18 19 20 21 22 23" at bounding box center [494, 334] width 13 height 12
select select "15"
click at [488, 333] on select "00 01 02 03 04 05 06 07 08 09 10 11 12 13 14 15 16 17 18 19 20 21 22 23" at bounding box center [494, 334] width 13 height 12
type input "15:00"
click at [550, 324] on input "00:00" at bounding box center [560, 319] width 66 height 12
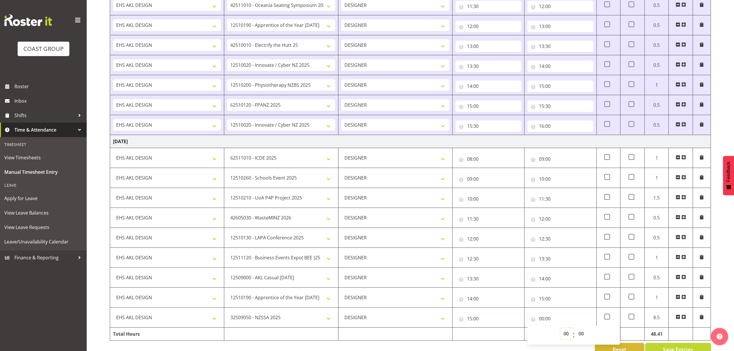
click at [570, 339] on select "00 01 02 03 04 05 06 07 08 09 10 11 12 13 14 15 16 17 18 19 20 21 22 23" at bounding box center [566, 334] width 13 height 12
select select "16"
click at [560, 333] on select "00 01 02 03 04 05 06 07 08 09 10 11 12 13 14 15 16 17 18 19 20 21 22 23" at bounding box center [566, 334] width 13 height 12
type input "16:00"
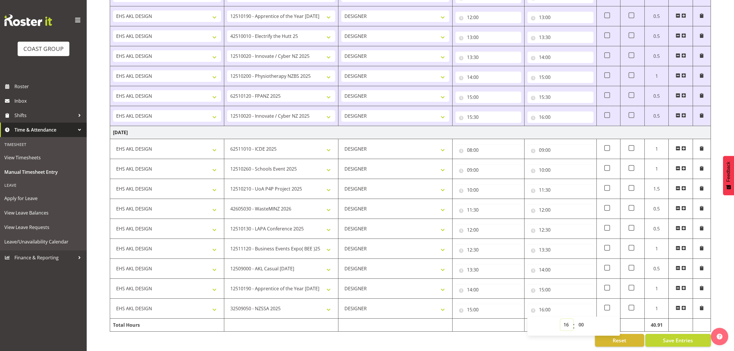
scroll to position [712, 0]
click at [690, 336] on span "Save Entries" at bounding box center [678, 340] width 30 height 8
click at [657, 334] on button "Save Entries" at bounding box center [678, 340] width 66 height 13
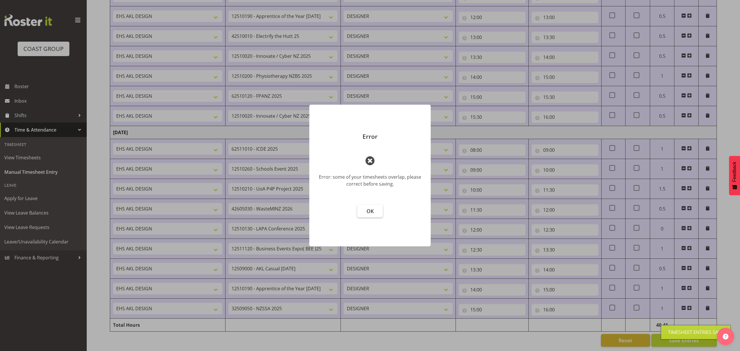
click at [377, 207] on button "OK" at bounding box center [369, 211] width 25 height 13
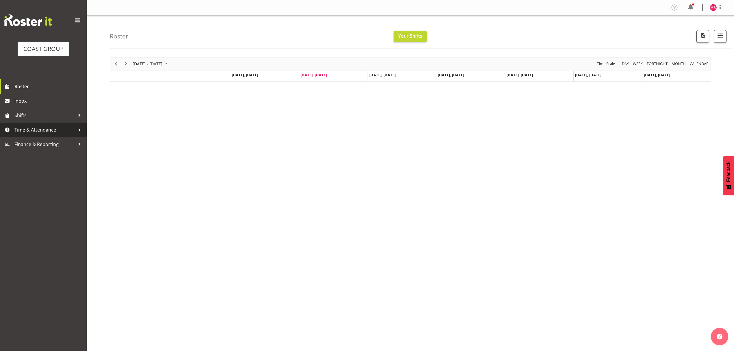
click at [58, 127] on span "Time & Attendance" at bounding box center [44, 129] width 61 height 9
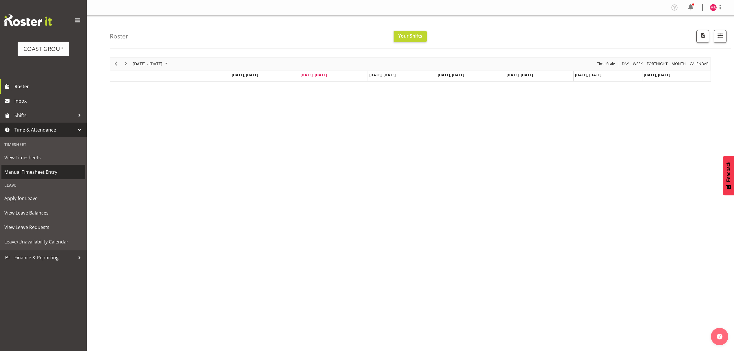
click at [52, 166] on link "Manual Timesheet Entry" at bounding box center [43, 172] width 84 height 14
